Goal: Entertainment & Leisure: Consume media (video, audio)

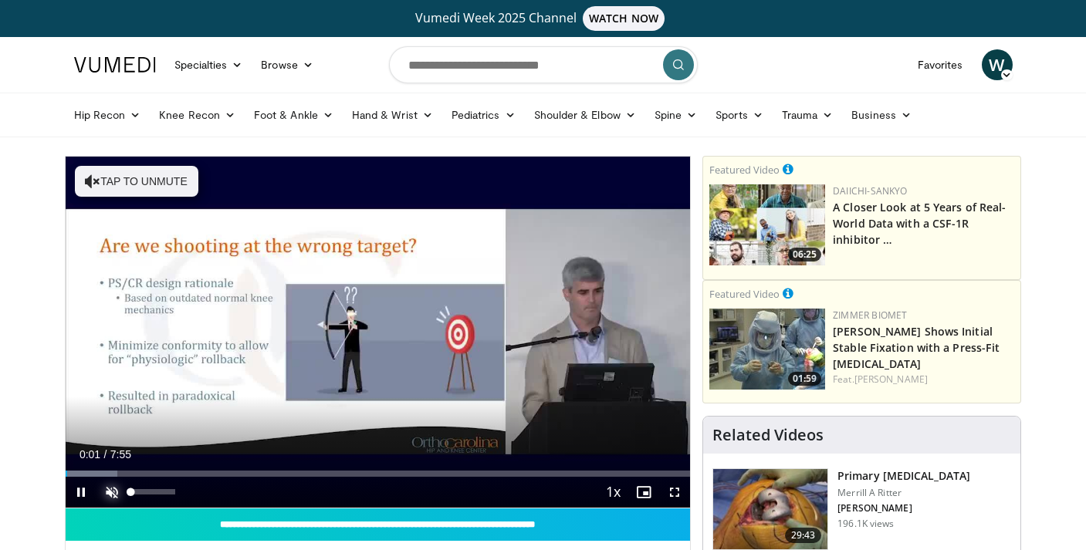
click at [111, 492] on span "Video Player" at bounding box center [111, 492] width 31 height 31
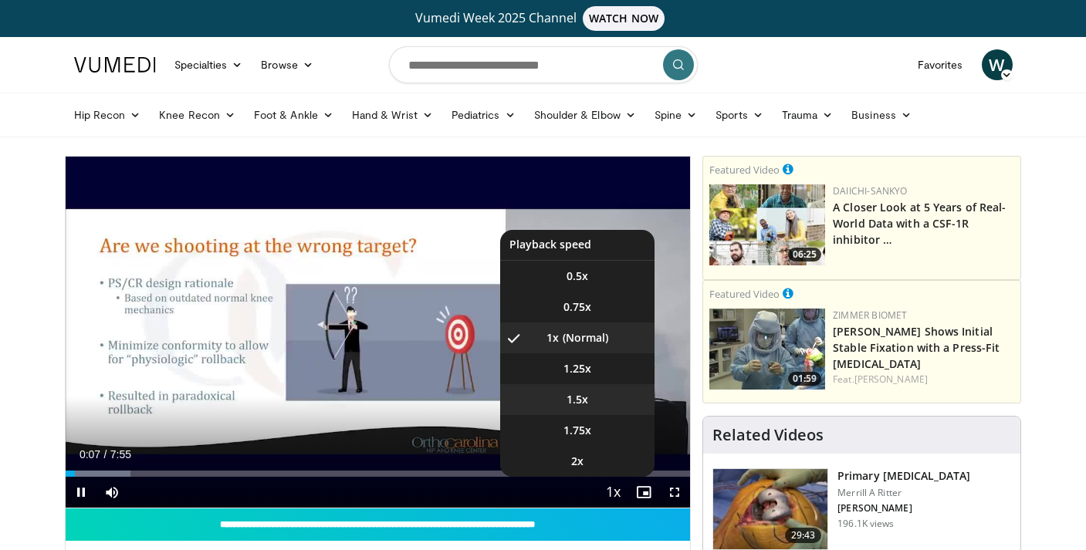
click at [578, 402] on span "1.5x" at bounding box center [577, 399] width 22 height 15
